Goal: Information Seeking & Learning: Learn about a topic

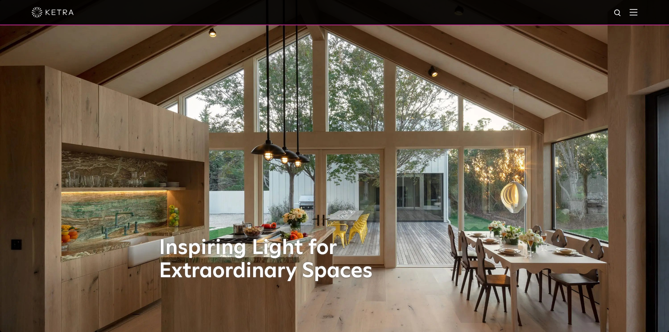
click at [621, 14] on img at bounding box center [618, 13] width 9 height 9
click at [572, 16] on input "text" at bounding box center [551, 13] width 90 height 16
type input "KETRA RETROFIT"
click at [596, 8] on button "Search" at bounding box center [601, 13] width 11 height 11
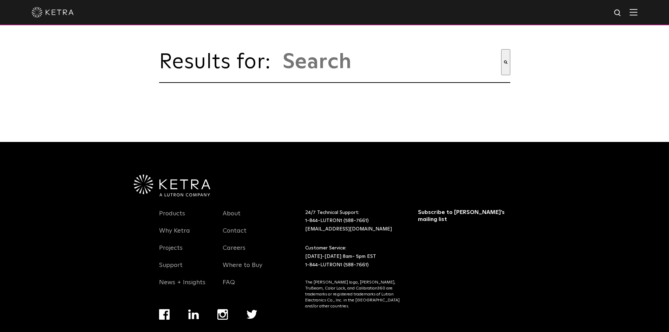
type input "ketra retrofit"
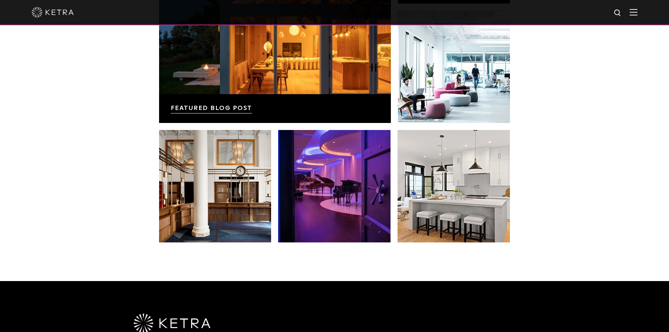
scroll to position [1407, 0]
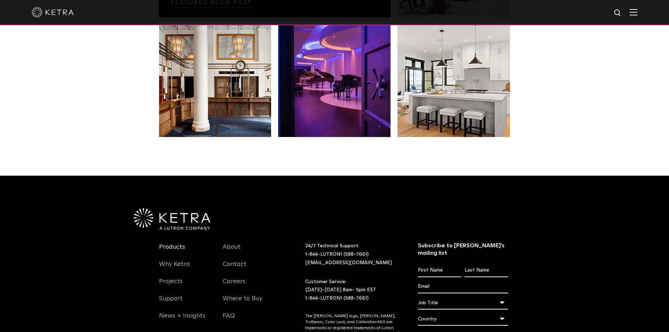
click at [171, 246] on link "Products" at bounding box center [172, 251] width 26 height 16
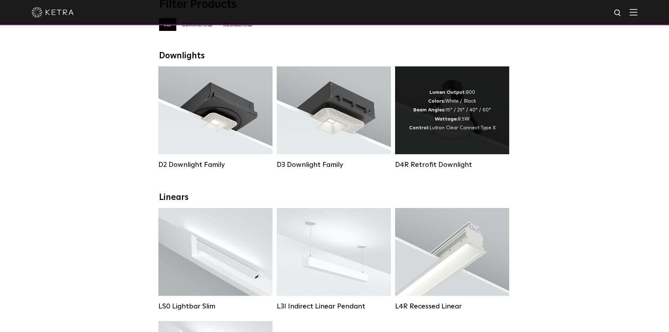
scroll to position [70, 0]
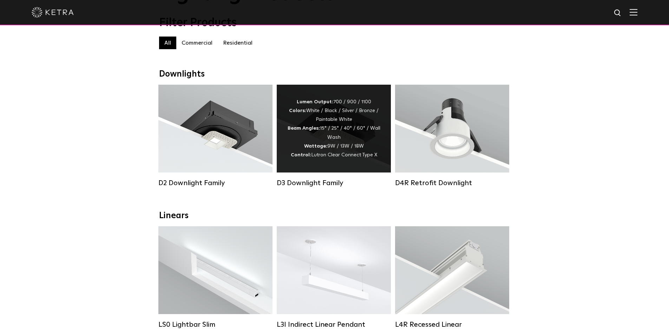
click at [333, 144] on div "Lumen Output: 700 / 900 / 1100 Colors: White / Black / Silver / Bronze / Painta…" at bounding box center [333, 129] width 93 height 62
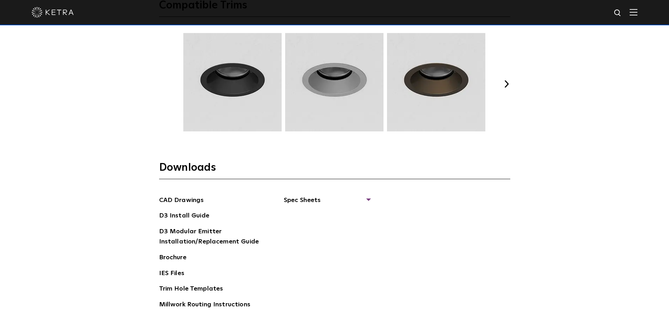
scroll to position [1019, 0]
click at [330, 197] on span "Spec Sheets" at bounding box center [327, 202] width 86 height 15
click at [316, 213] on link "D3 Adjustable Round" at bounding box center [319, 216] width 53 height 8
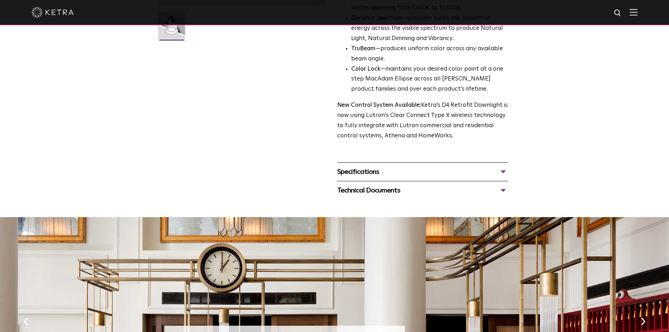
scroll to position [14, 0]
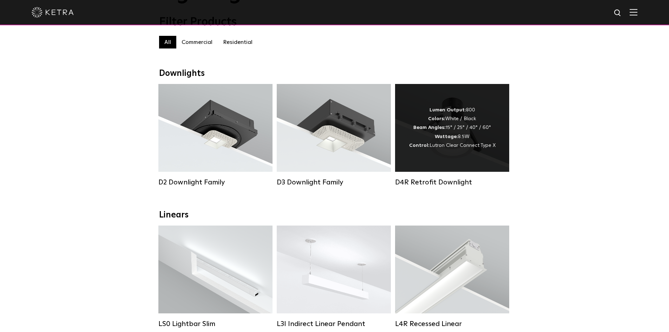
scroll to position [70, 0]
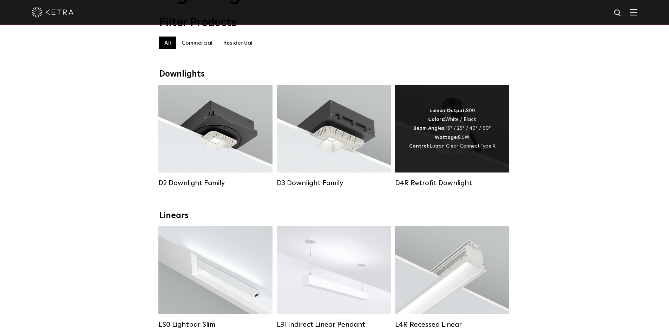
click at [448, 120] on div "Lumen Output: 800 Colors: White / Black Beam Angles: 15° / 25° / 40° / 60° Watt…" at bounding box center [452, 128] width 86 height 44
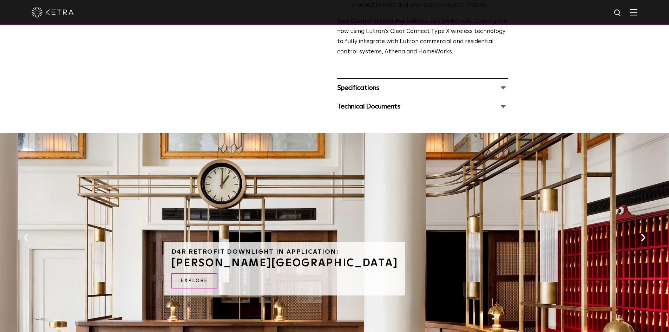
scroll to position [281, 0]
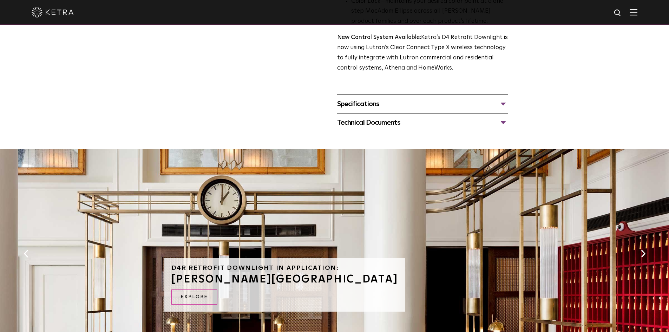
click at [369, 102] on div "Specifications" at bounding box center [422, 103] width 171 height 11
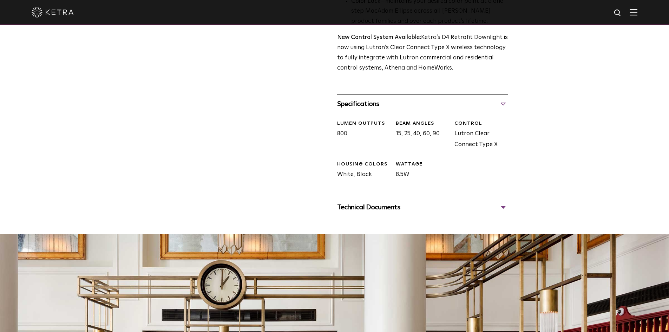
click at [373, 210] on div "Technical Documents" at bounding box center [422, 207] width 171 height 11
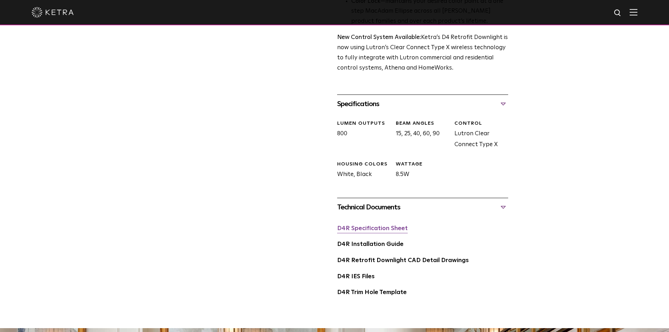
click at [374, 231] on link "D4R Specification Sheet" at bounding box center [372, 228] width 71 height 6
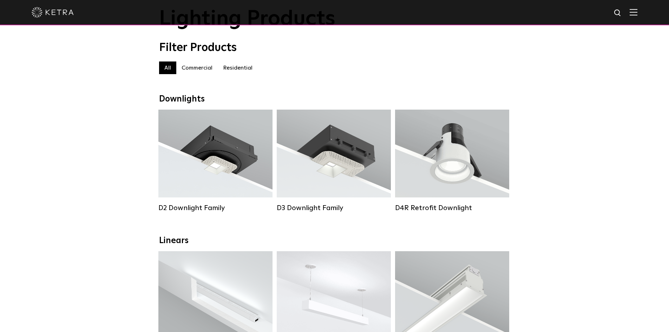
scroll to position [35, 0]
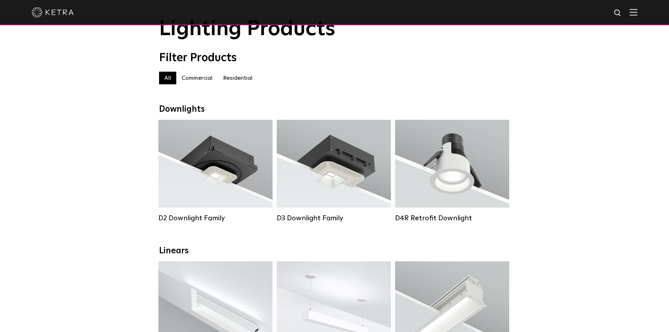
click at [225, 81] on label "Residential" at bounding box center [238, 78] width 40 height 13
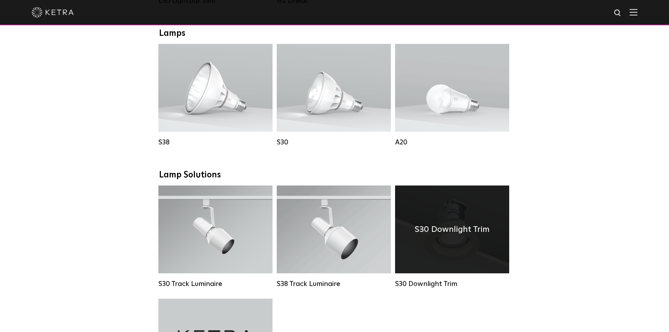
scroll to position [386, 0]
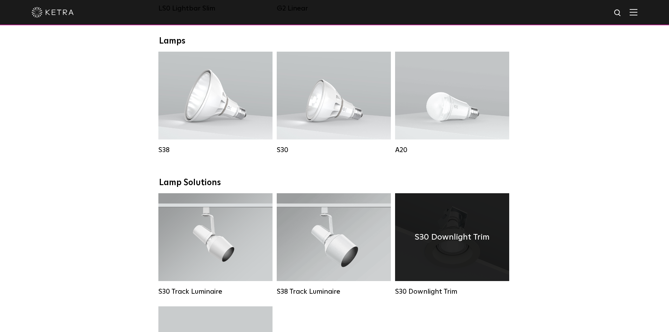
click at [434, 230] on div "S30 Downlight Trim" at bounding box center [452, 237] width 114 height 88
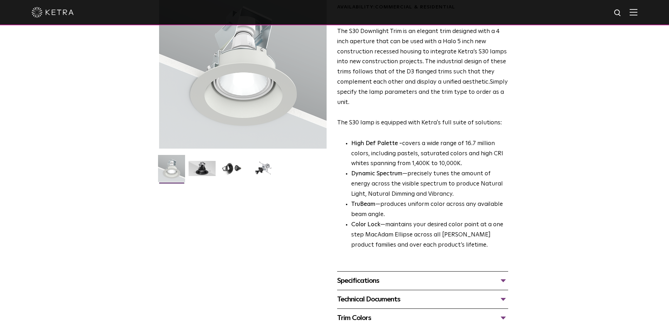
scroll to position [105, 0]
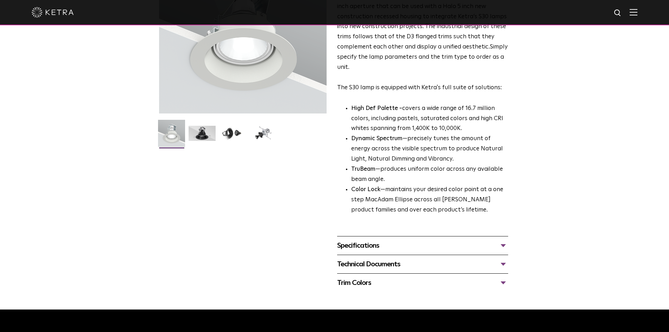
click at [364, 247] on div "Specifications" at bounding box center [422, 245] width 171 height 11
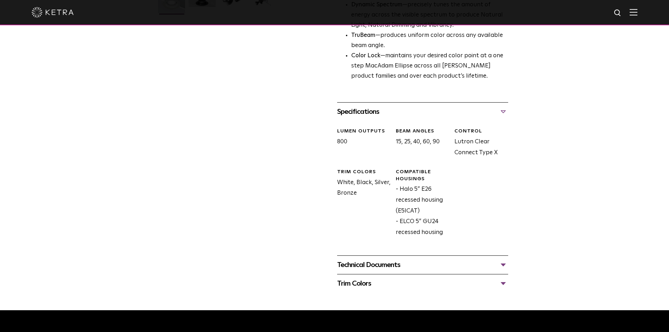
scroll to position [70, 0]
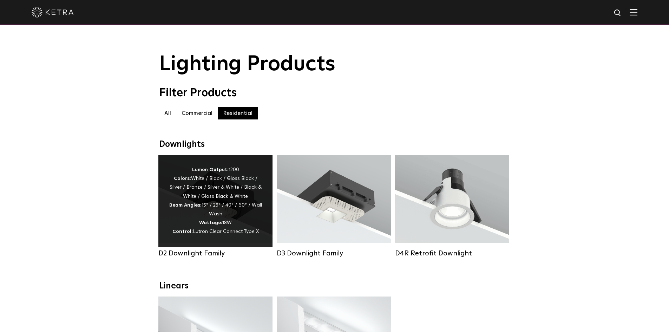
click at [170, 232] on div "Lumen Output: 1200 Colors: White / Black / Gloss Black / Silver / Bronze / Silv…" at bounding box center [215, 200] width 93 height 71
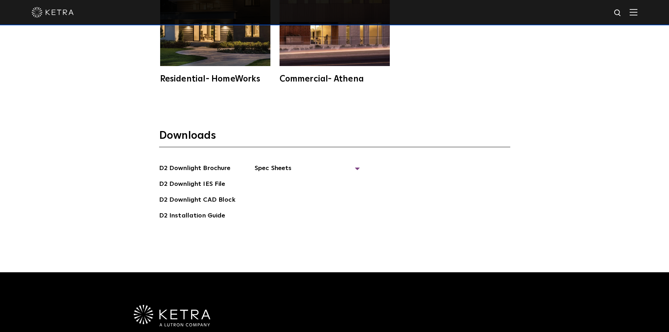
scroll to position [2002, 0]
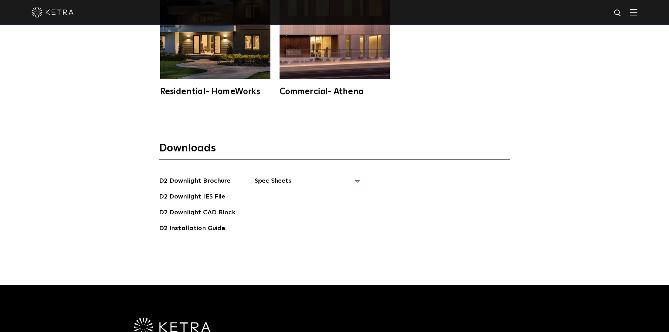
click at [268, 176] on span "Spec Sheets" at bounding box center [307, 183] width 105 height 15
